Goal: Check status: Check status

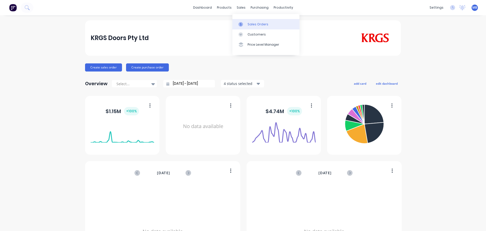
click at [250, 21] on link "Sales Orders" at bounding box center [265, 24] width 67 height 10
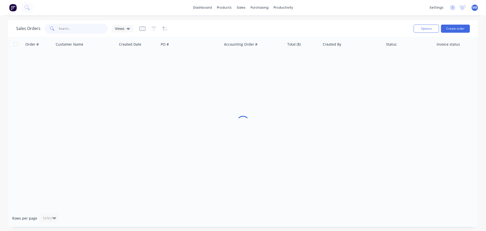
click at [64, 31] on input "text" at bounding box center [83, 29] width 49 height 10
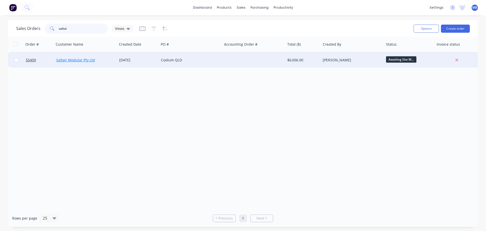
type input "saltai"
click at [81, 59] on link "Saltair Modular Pty Ltd" at bounding box center [75, 59] width 39 height 5
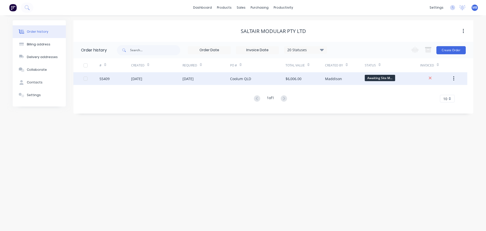
click at [313, 79] on div "$6,006.00" at bounding box center [304, 78] width 39 height 13
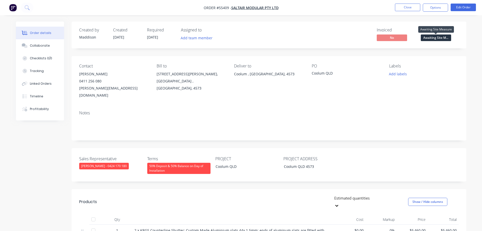
click at [433, 36] on span "Awaiting Site M..." at bounding box center [436, 37] width 30 height 6
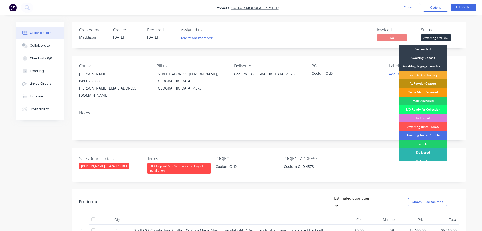
click at [422, 75] on div "Gone to the Factory" at bounding box center [423, 75] width 49 height 9
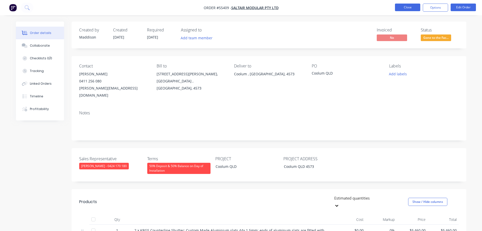
click at [407, 7] on button "Close" at bounding box center [407, 8] width 25 height 8
